Goal: Find specific page/section: Find specific page/section

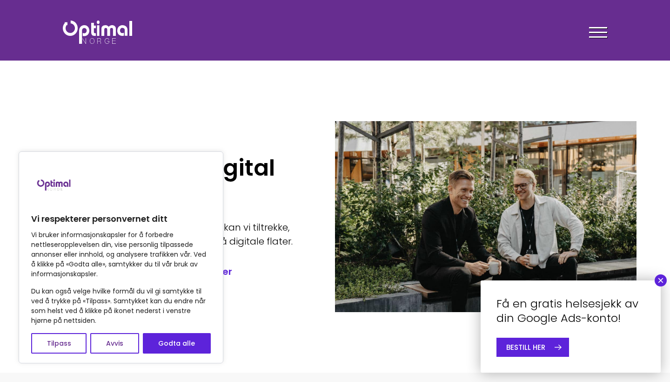
click at [602, 33] on span at bounding box center [598, 32] width 18 height 1
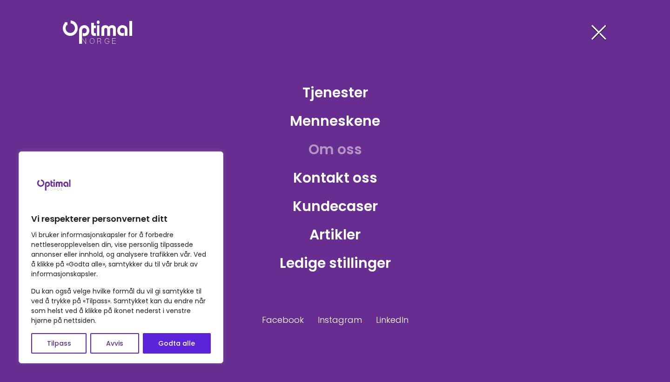
click at [358, 145] on link "Om oss" at bounding box center [335, 149] width 68 height 30
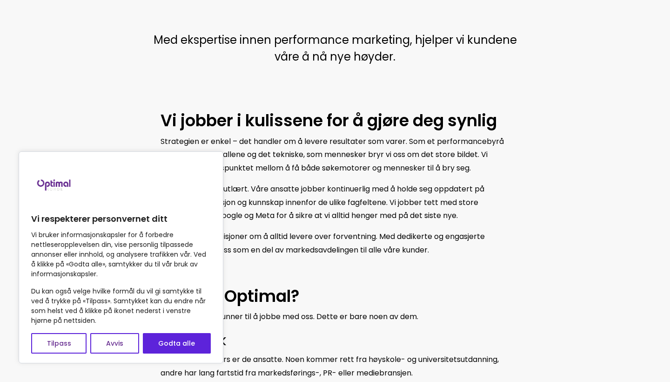
scroll to position [400, 0]
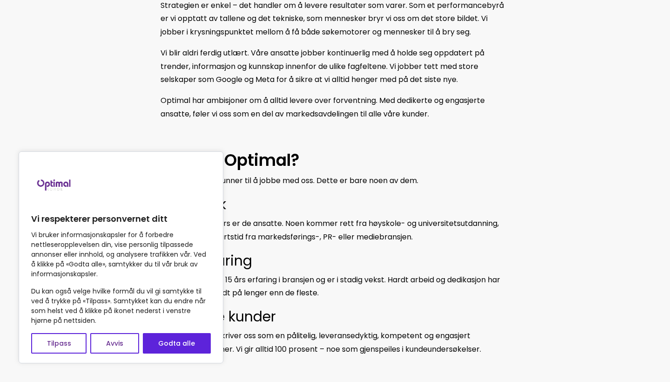
click at [193, 344] on button "Godta alle" at bounding box center [177, 343] width 68 height 20
checkbox input "true"
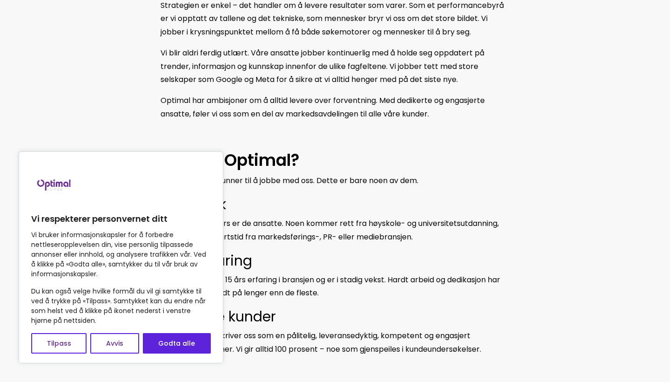
checkbox input "true"
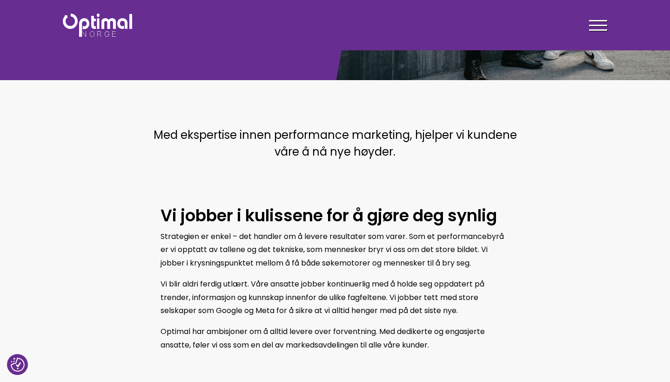
scroll to position [166, 0]
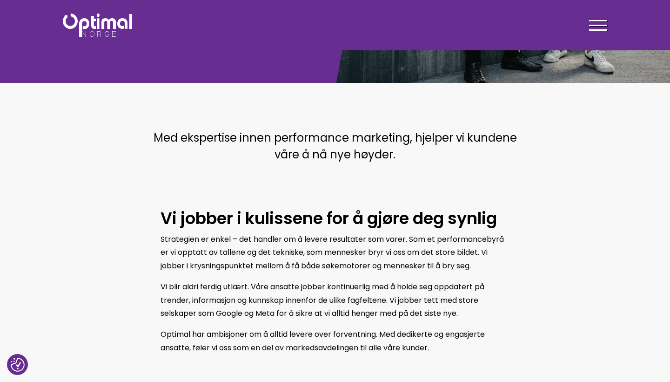
click at [595, 31] on div at bounding box center [598, 26] width 18 height 23
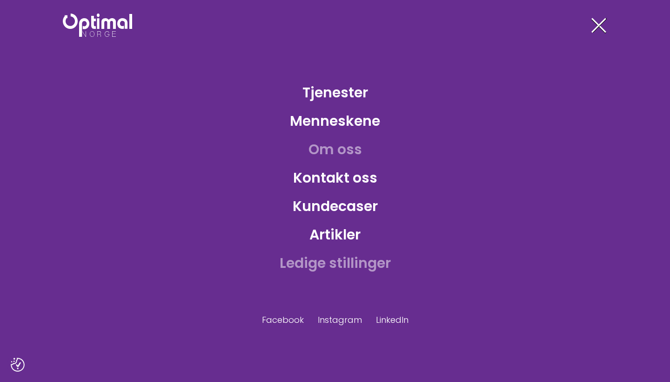
click at [342, 269] on link "Ledige stillinger" at bounding box center [335, 263] width 126 height 30
